Goal: Information Seeking & Learning: Learn about a topic

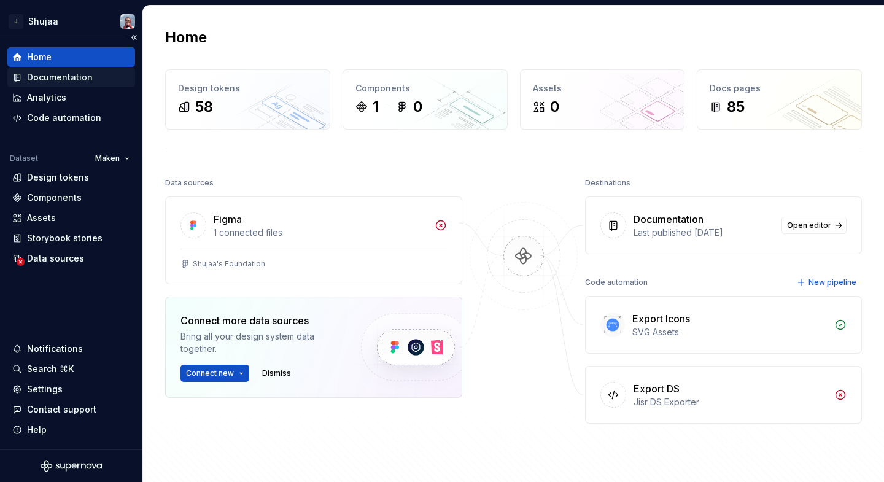
click at [78, 79] on div "Documentation" at bounding box center [60, 77] width 66 height 12
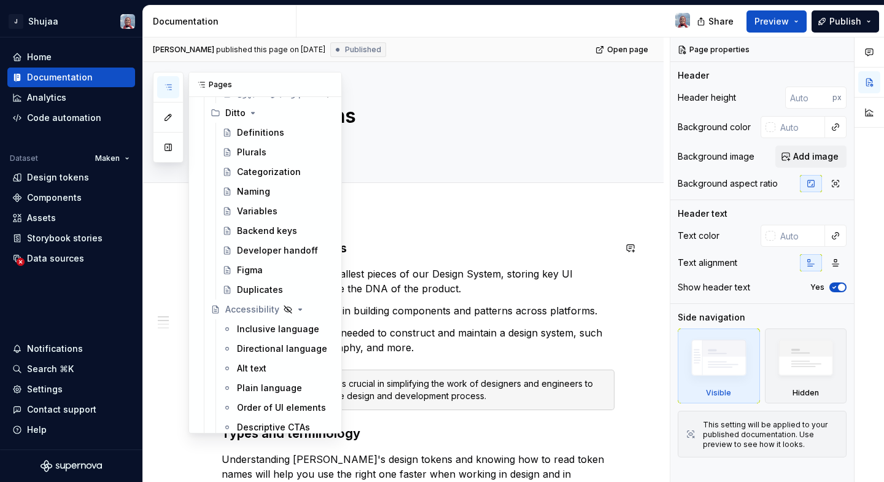
scroll to position [1598, 0]
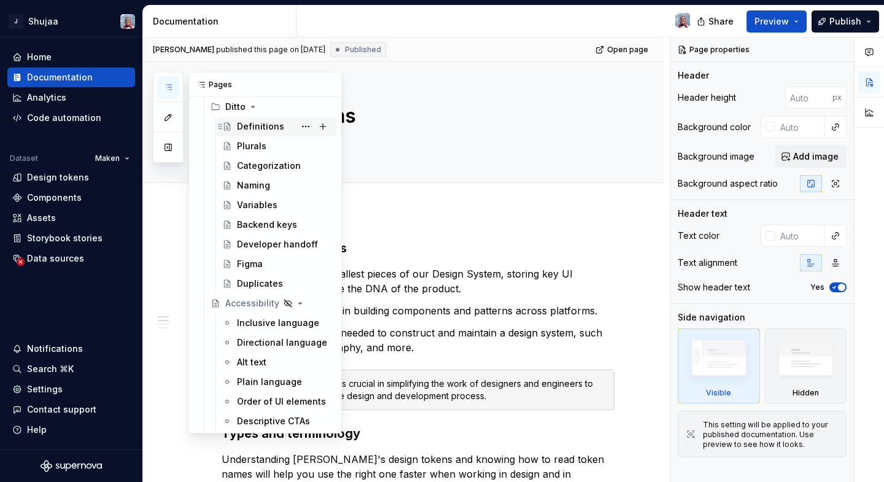
click at [277, 125] on div "Definitions" at bounding box center [260, 126] width 47 height 12
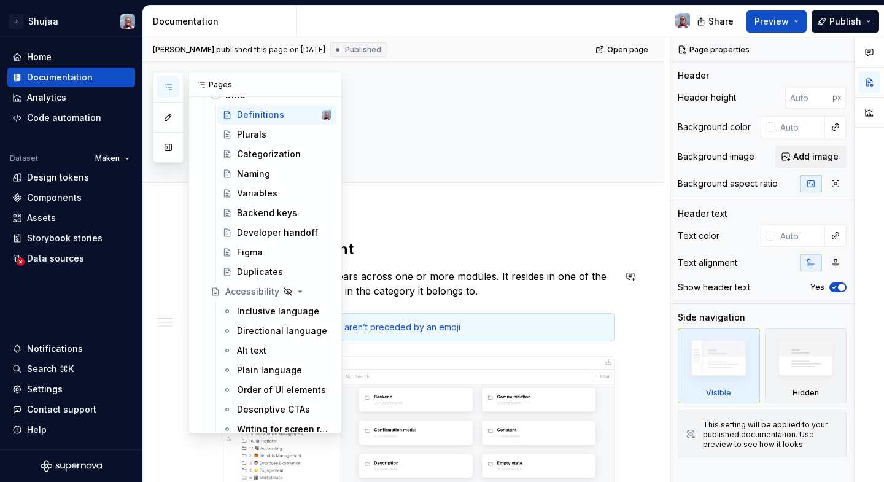
scroll to position [1612, 0]
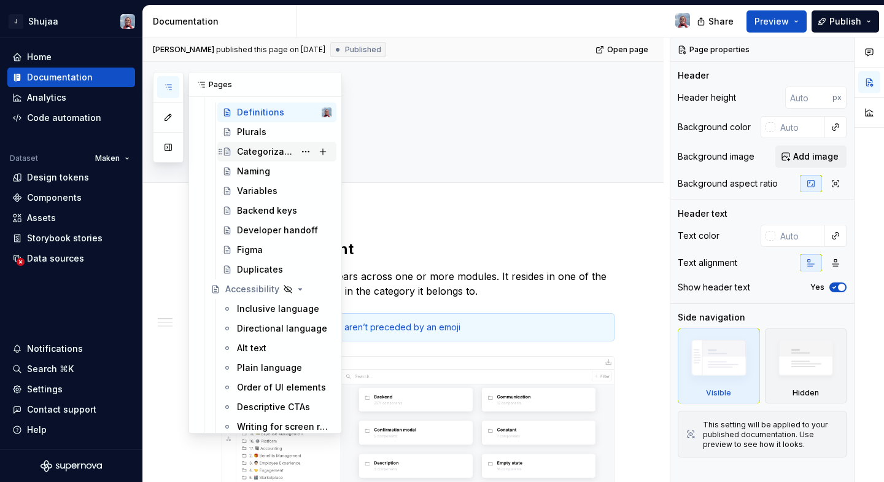
click at [268, 150] on div "Categorization" at bounding box center [266, 151] width 58 height 12
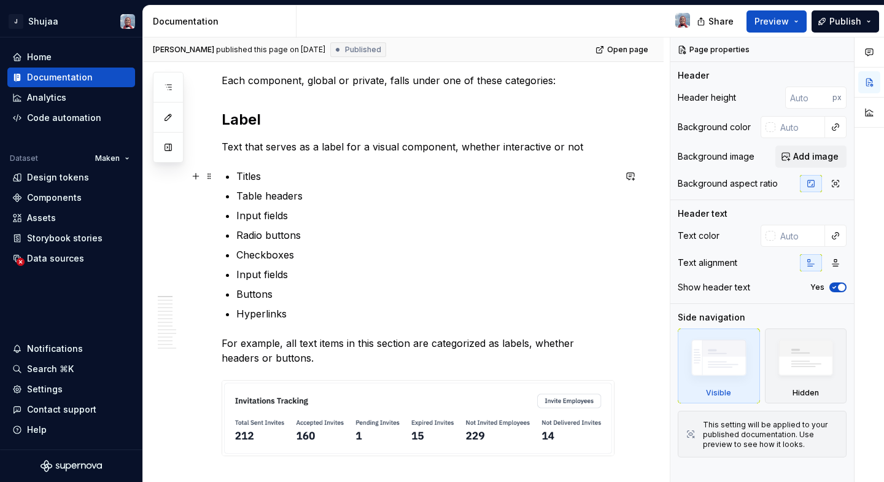
scroll to position [168, 0]
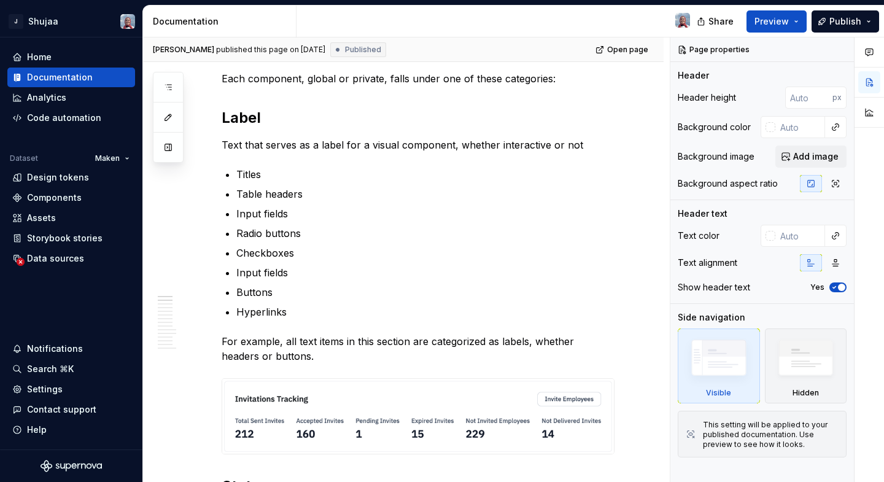
type textarea "*"
